Goal: Information Seeking & Learning: Learn about a topic

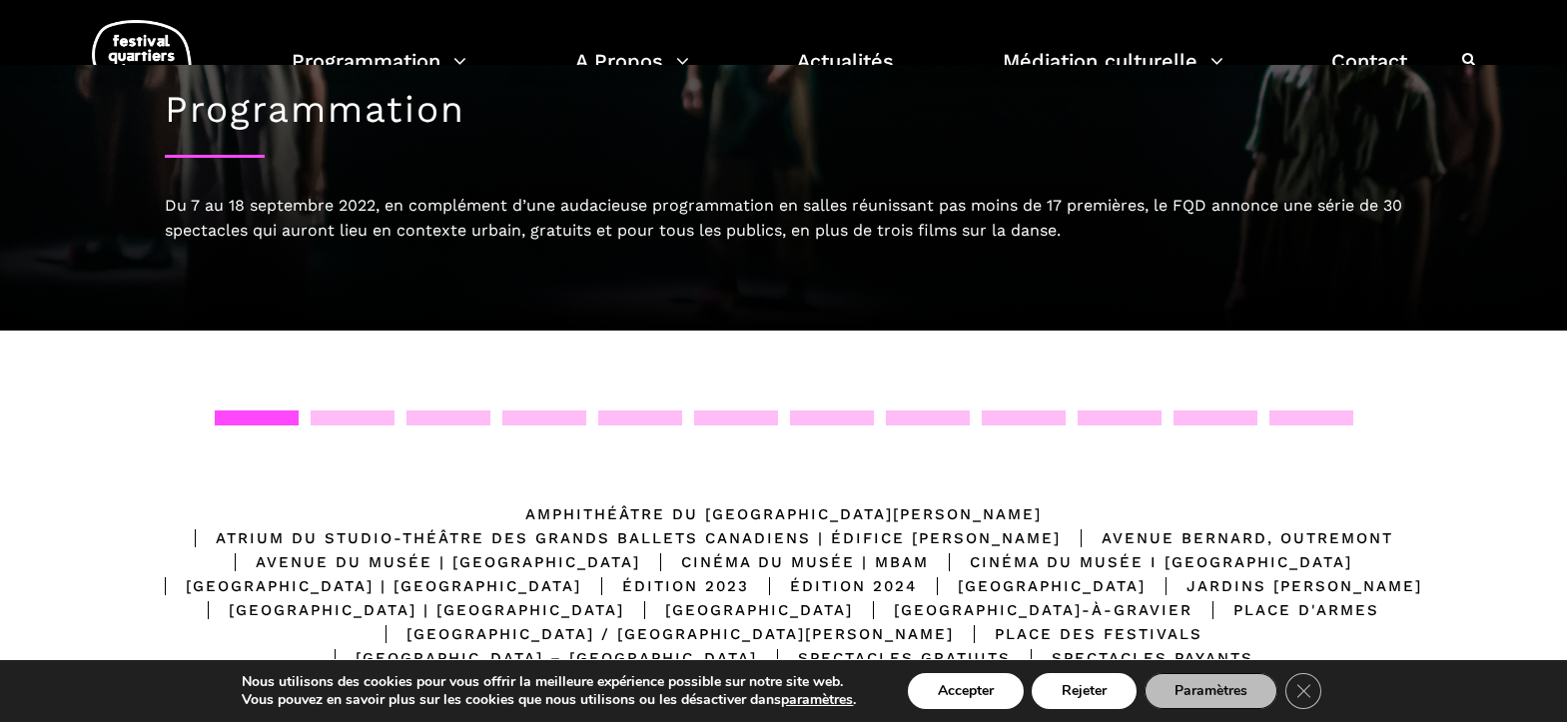
scroll to position [244, 0]
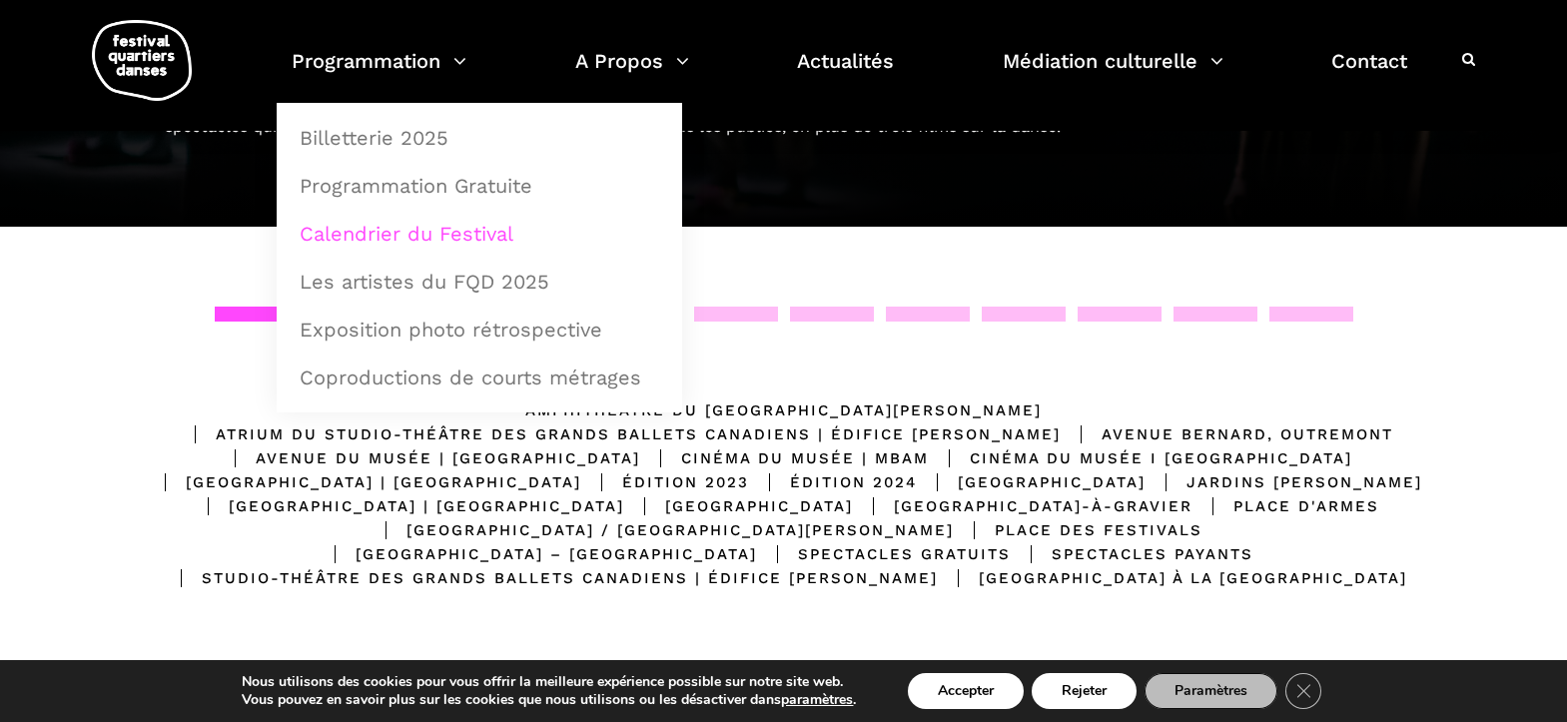
click at [352, 240] on link "Calendrier du Festival" at bounding box center [480, 234] width 384 height 46
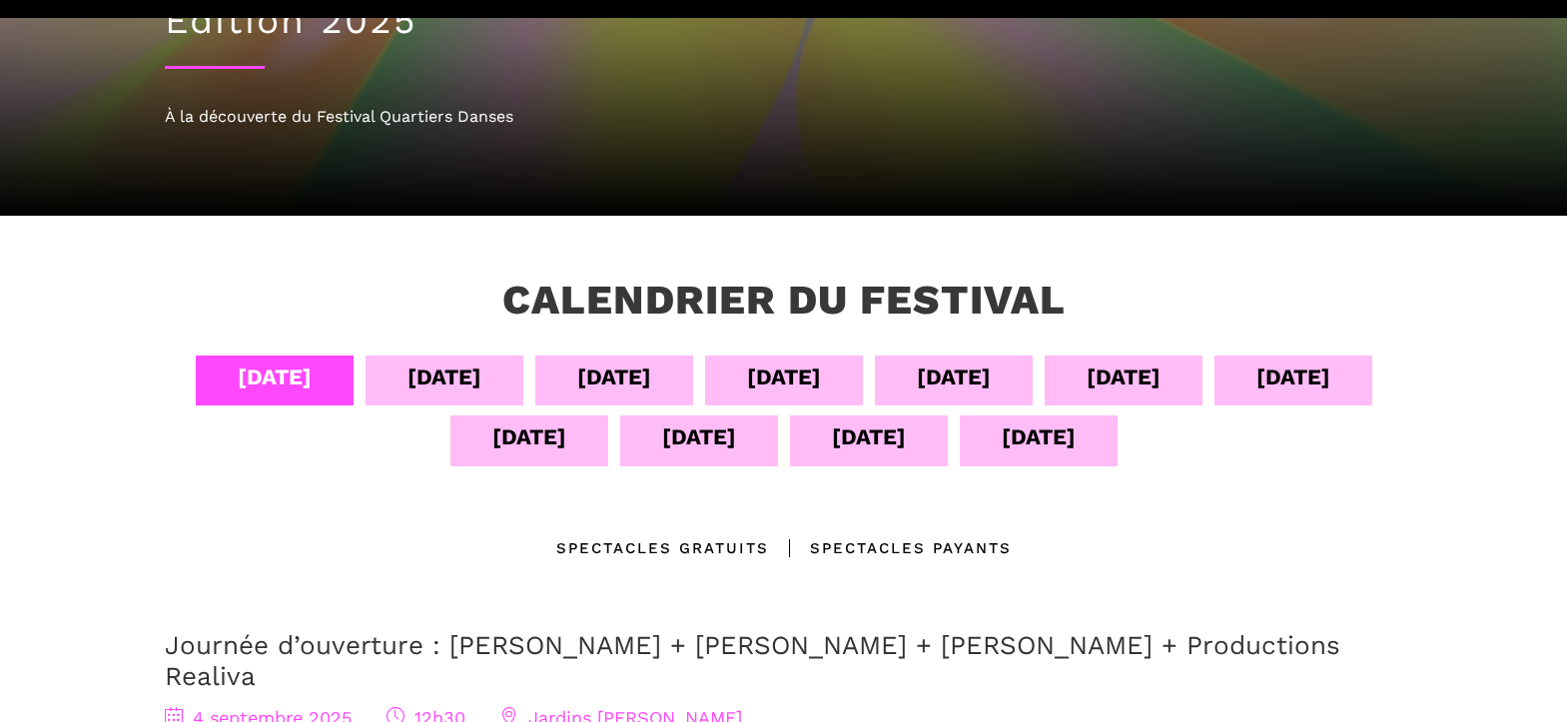
scroll to position [360, 0]
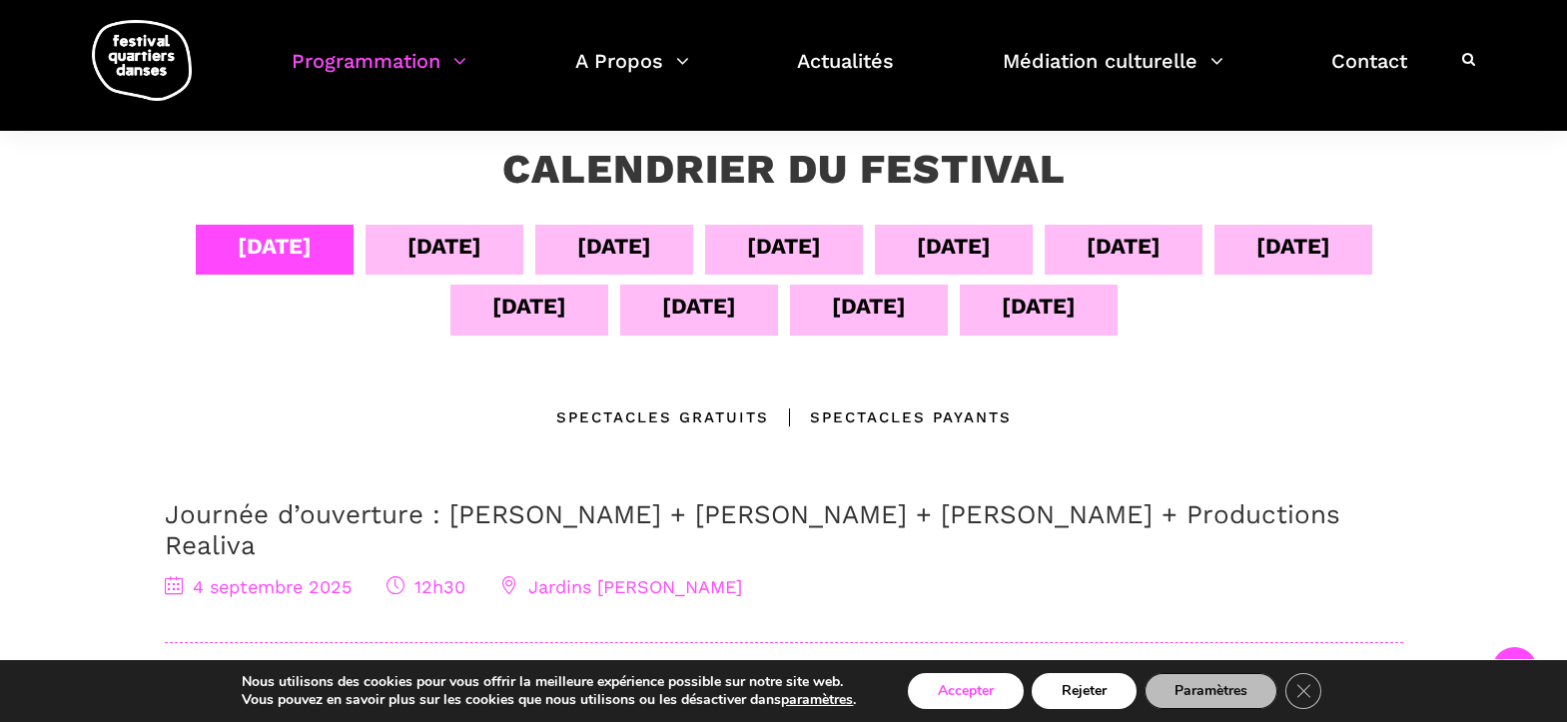
click at [970, 691] on button "Accepter" at bounding box center [966, 691] width 116 height 36
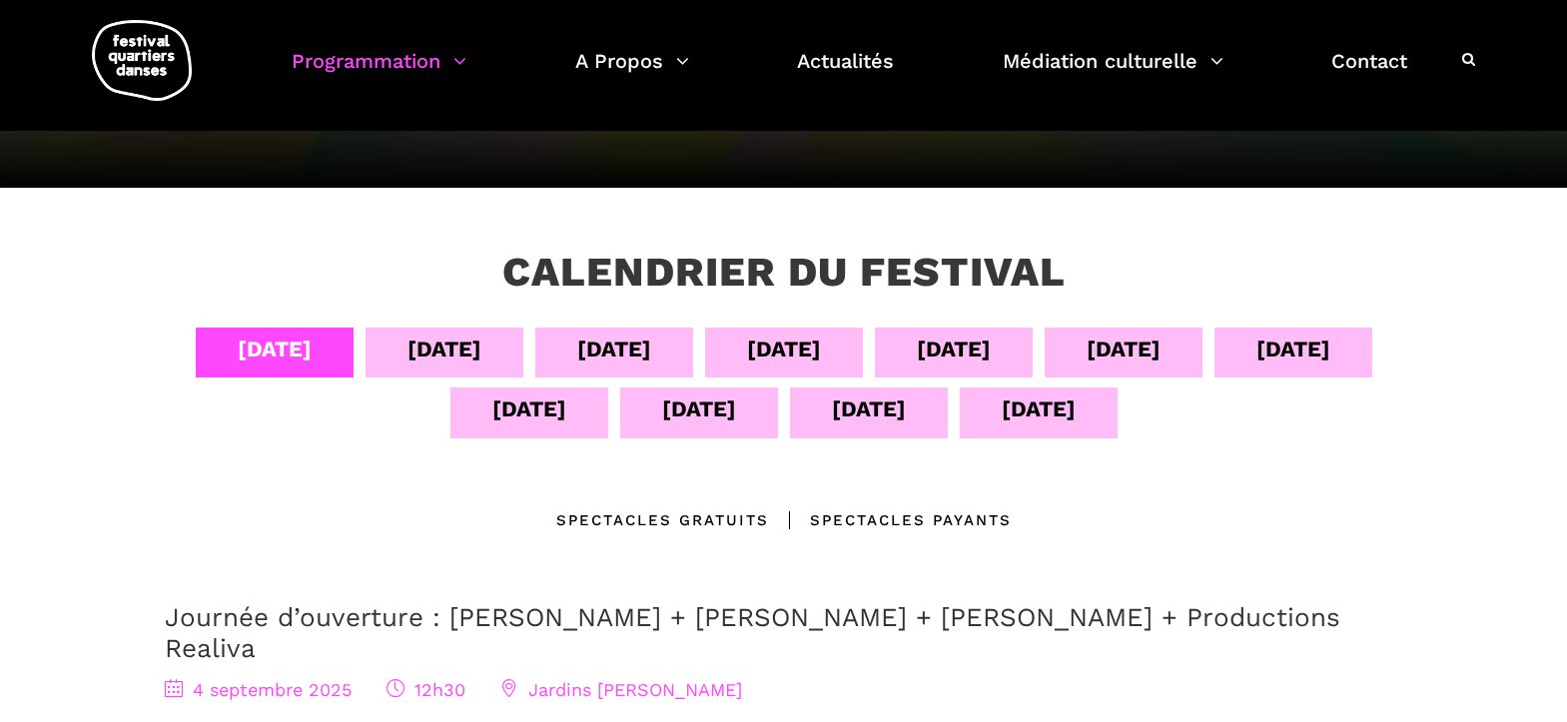
scroll to position [460, 0]
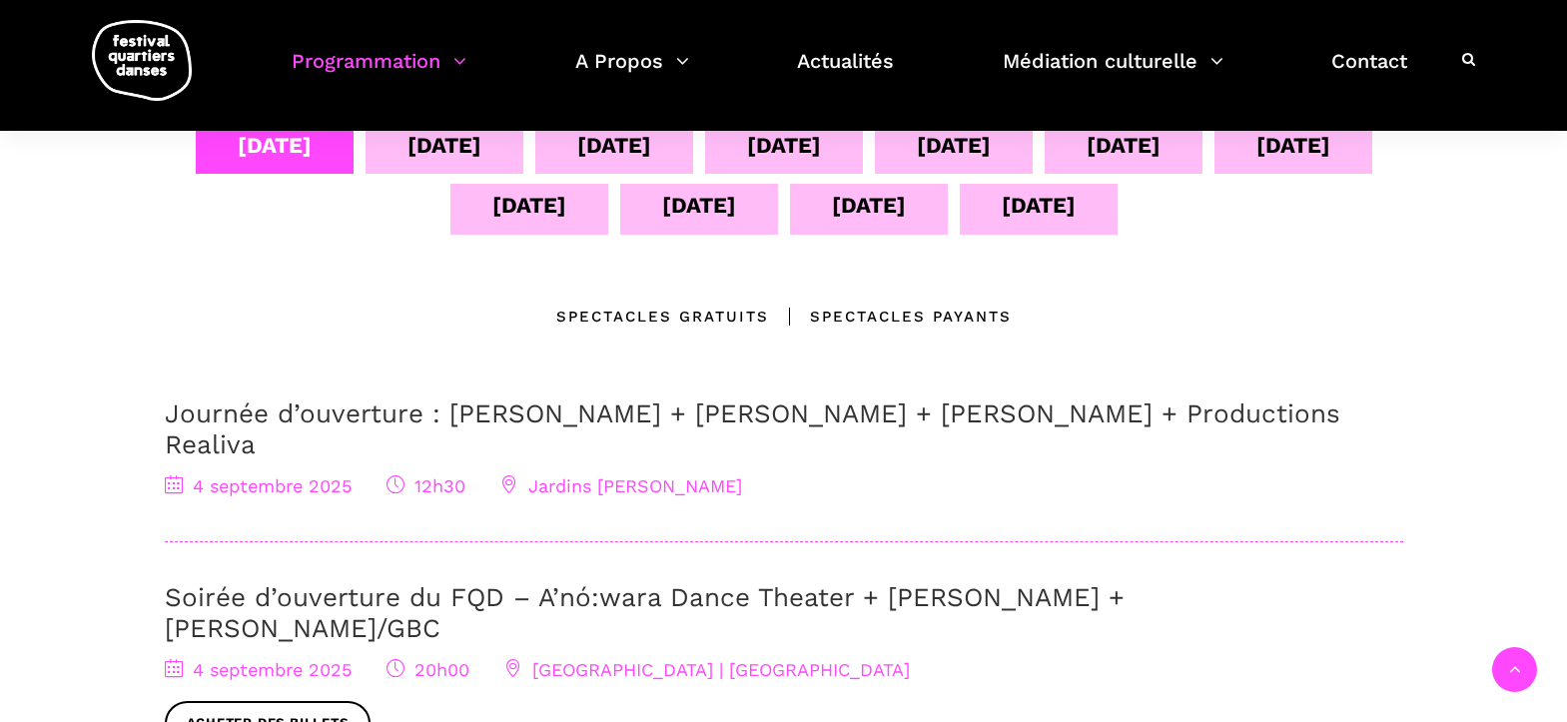
click at [425, 164] on div "[DATE]" at bounding box center [445, 149] width 158 height 50
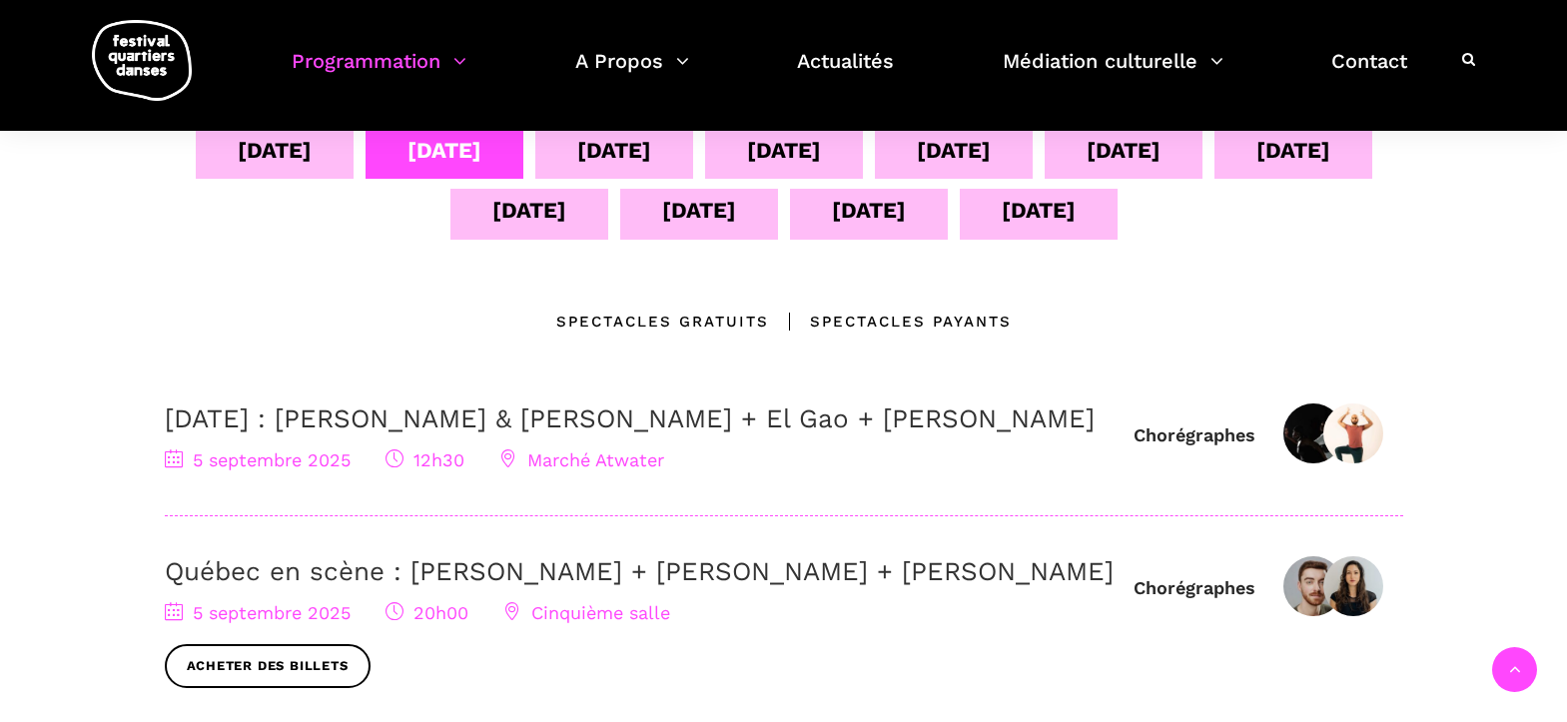
scroll to position [451, 0]
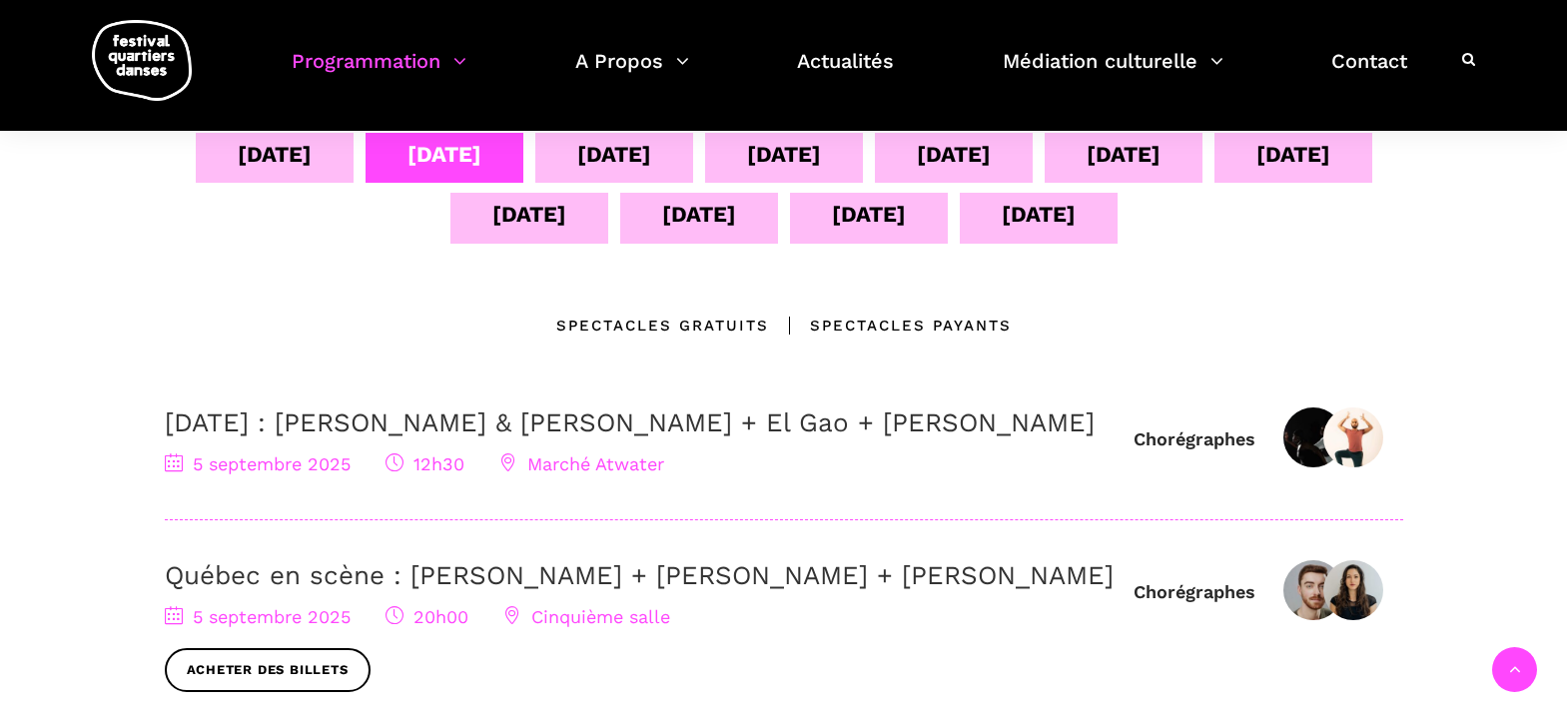
click at [605, 156] on div "[DATE]" at bounding box center [614, 154] width 74 height 35
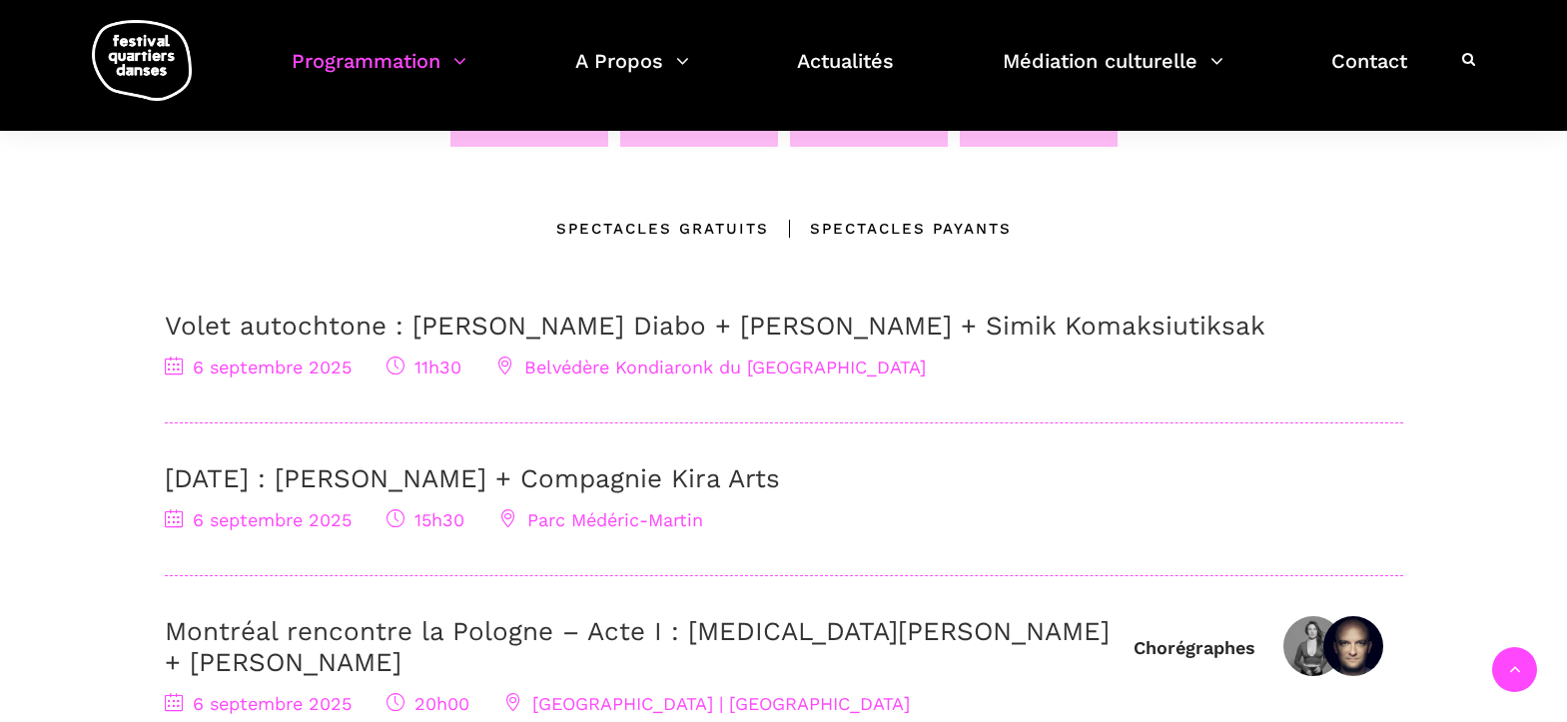
scroll to position [193, 0]
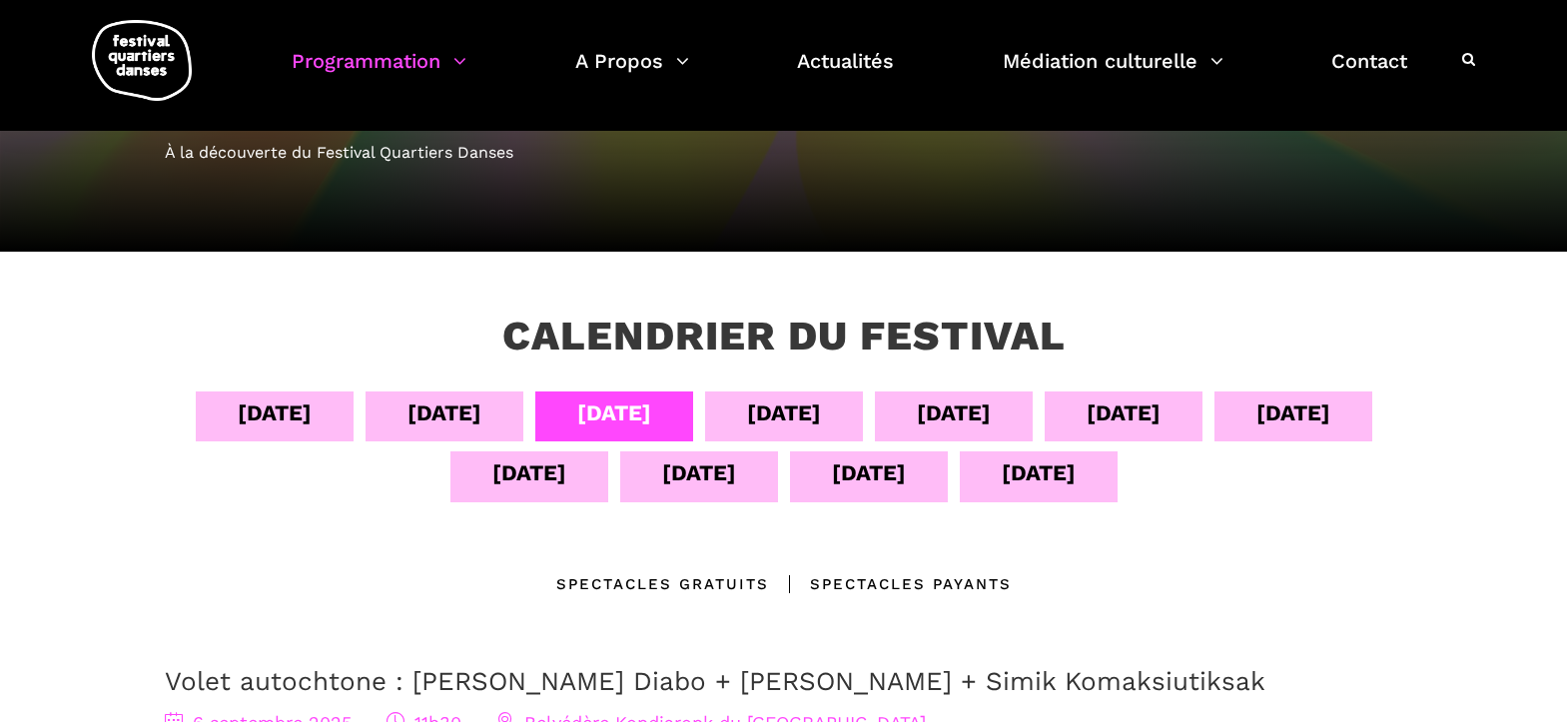
click at [791, 413] on div "[DATE]" at bounding box center [784, 413] width 74 height 35
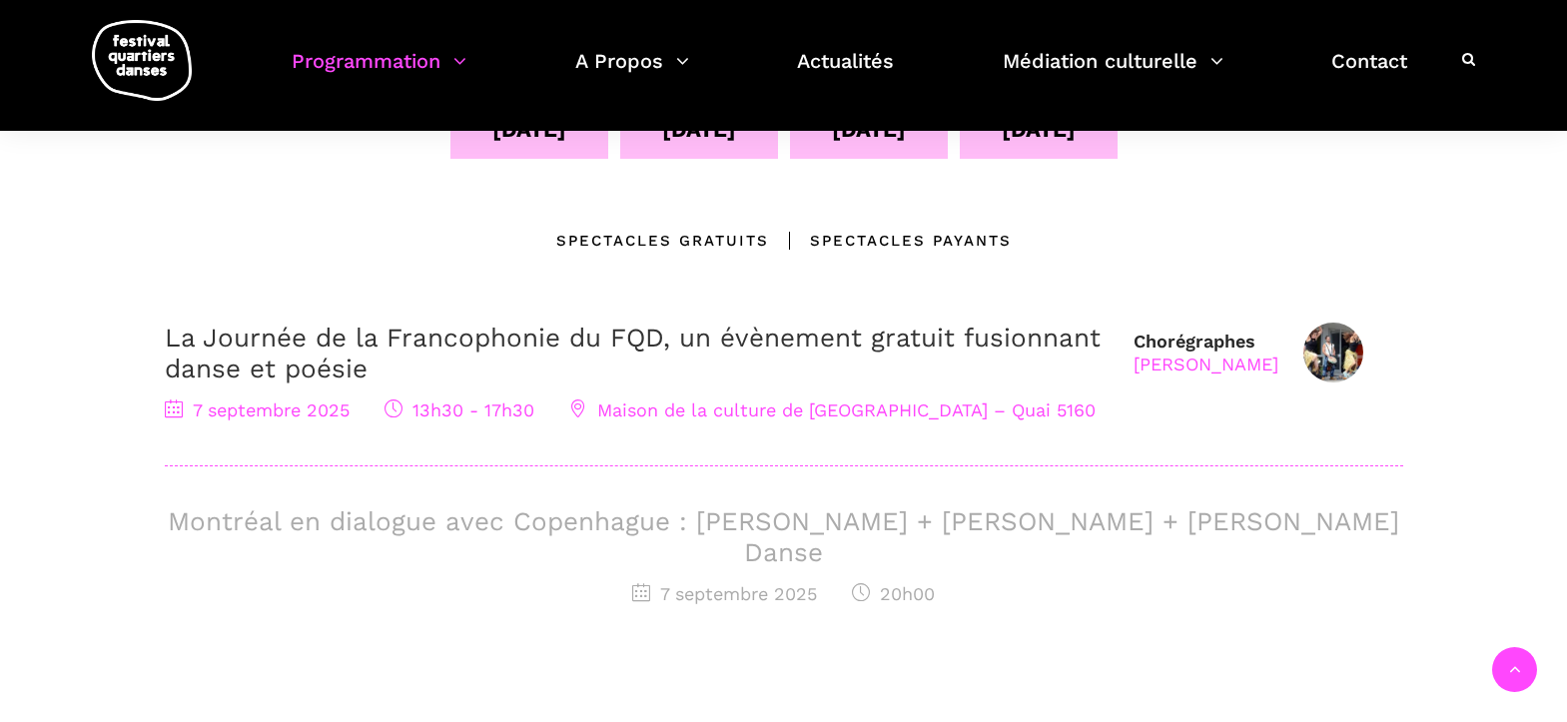
scroll to position [379, 0]
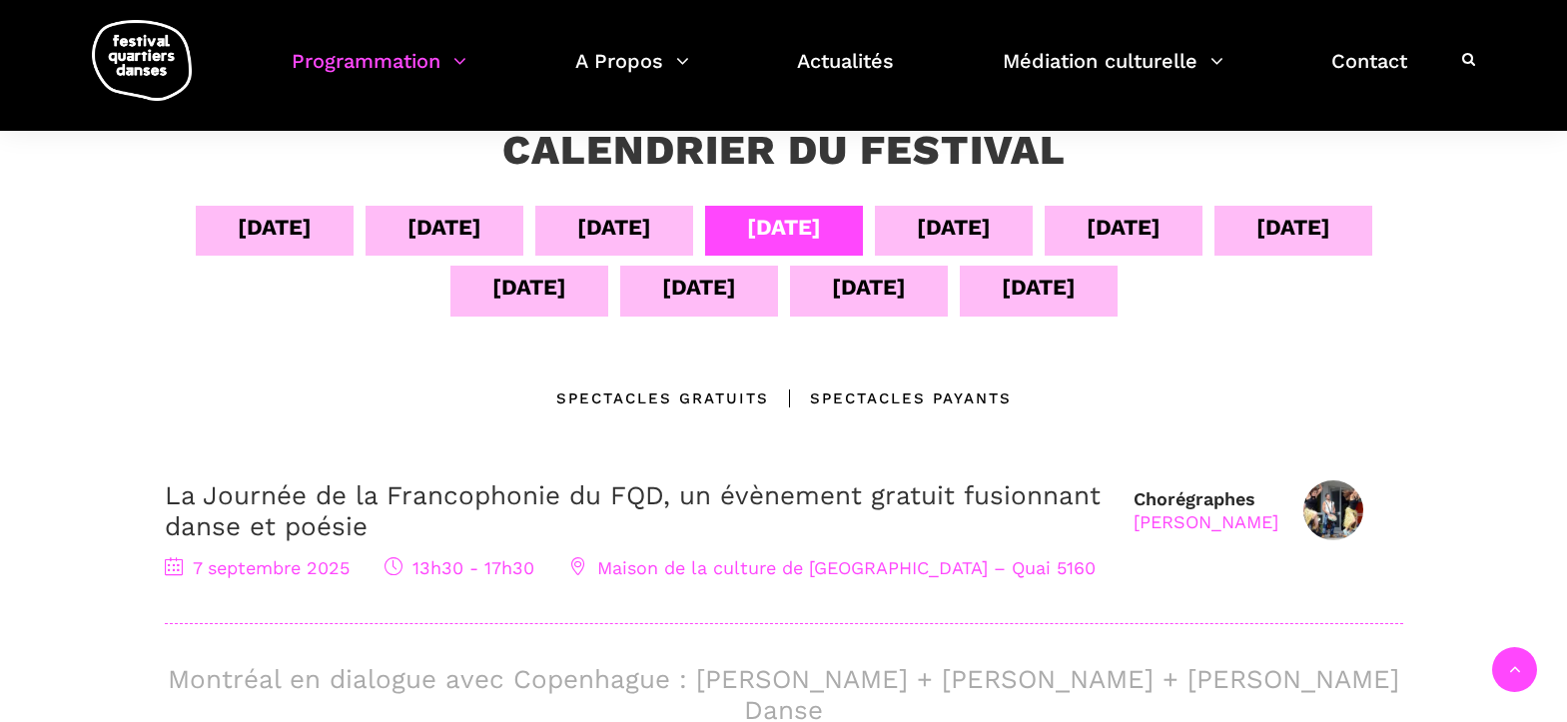
click at [949, 233] on div "08 sept" at bounding box center [954, 227] width 74 height 35
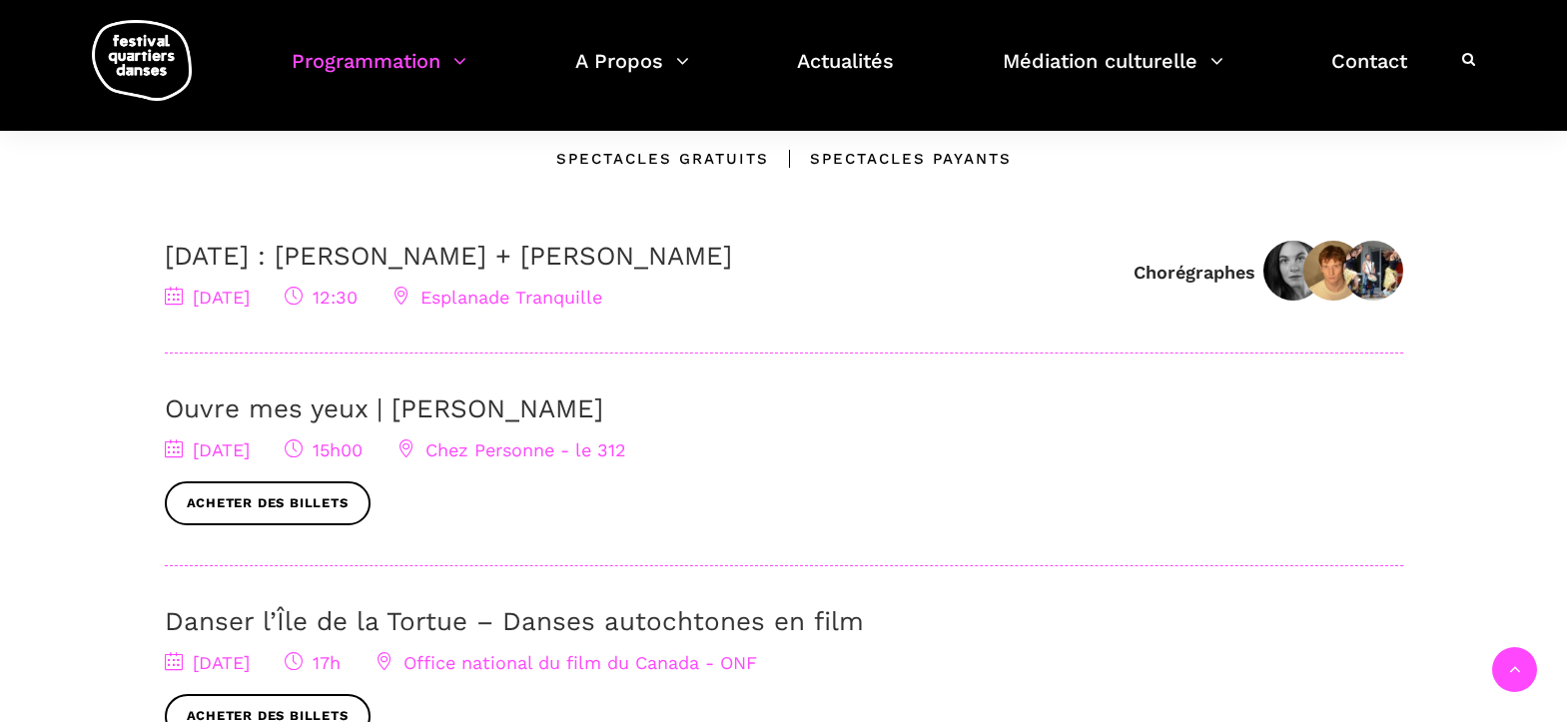
scroll to position [193, 0]
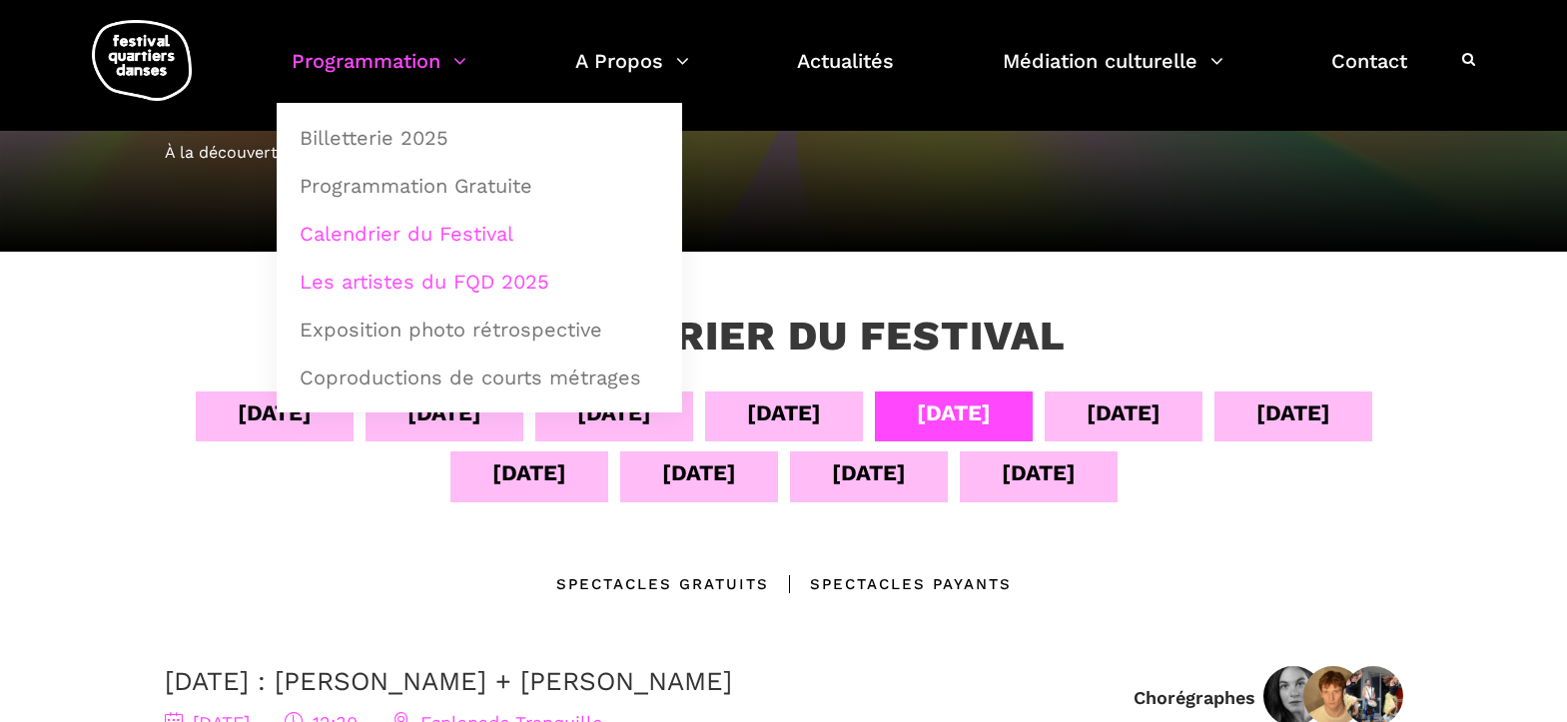
click at [366, 289] on link "Les artistes du FQD 2025" at bounding box center [480, 282] width 384 height 46
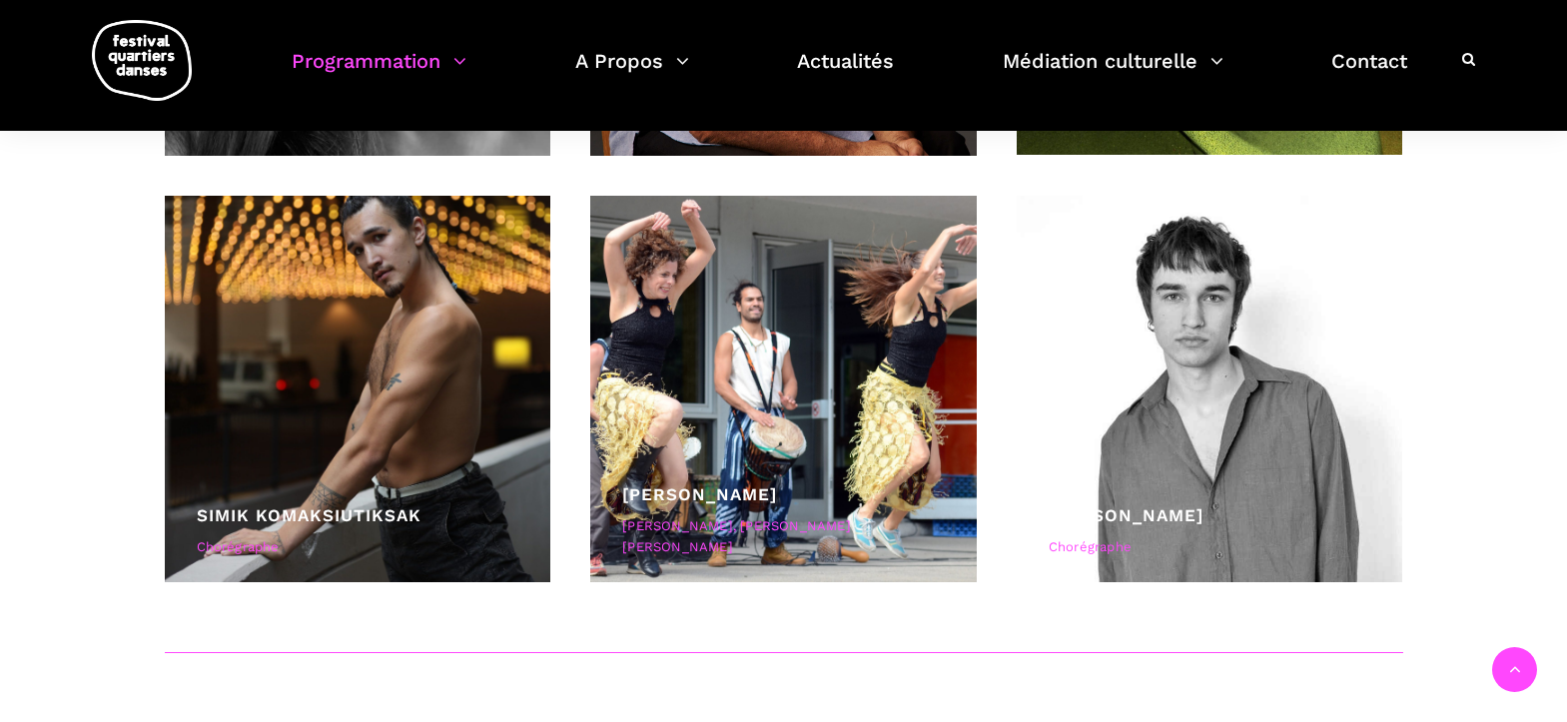
scroll to position [8468, 0]
